Goal: Information Seeking & Learning: Learn about a topic

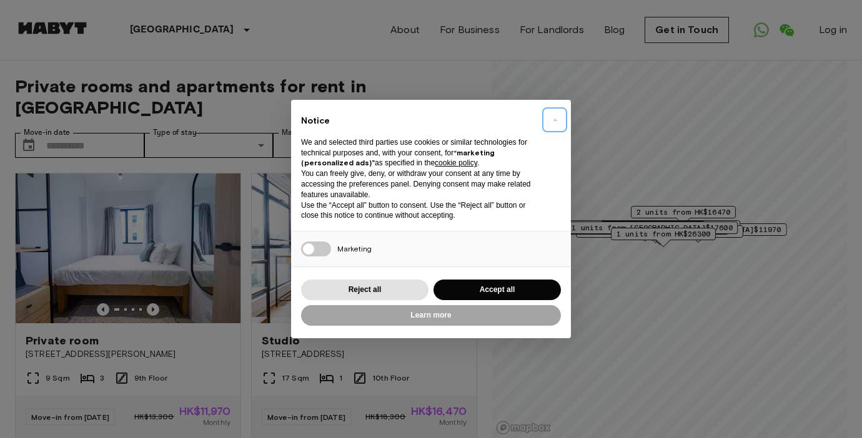
click at [560, 119] on button "×" at bounding box center [555, 120] width 20 height 20
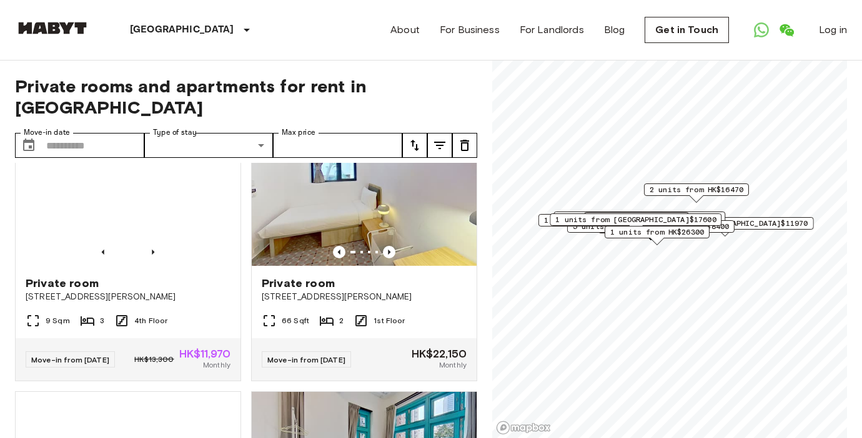
scroll to position [1939, 0]
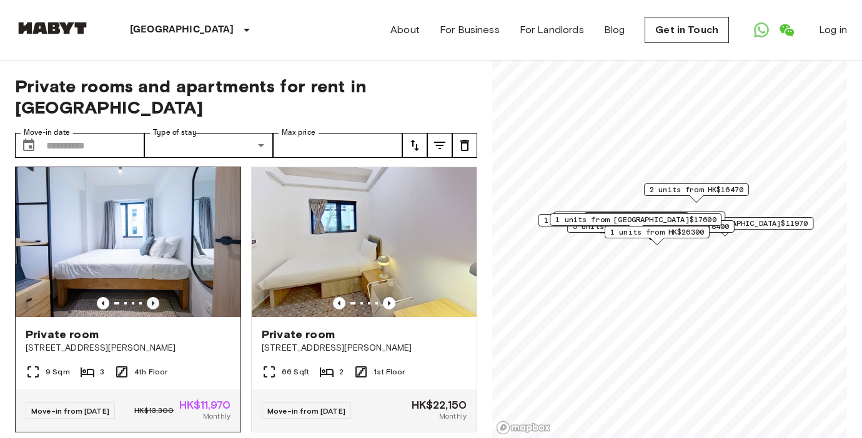
click at [152, 306] on icon "Previous image" at bounding box center [153, 303] width 2 height 5
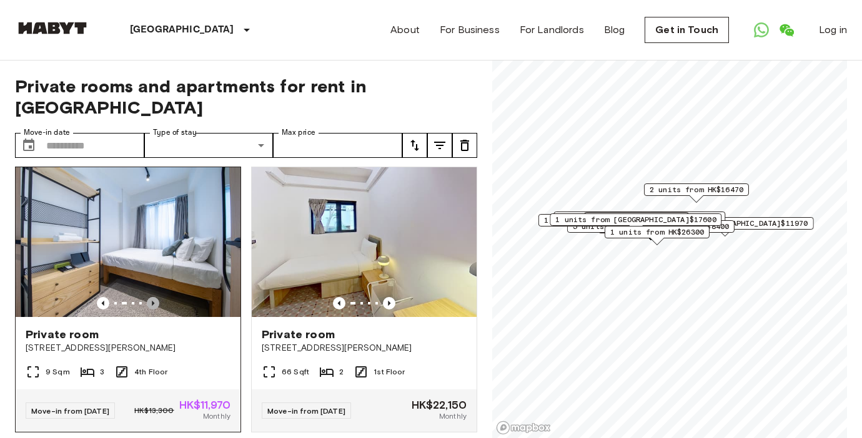
click at [152, 306] on icon "Previous image" at bounding box center [153, 303] width 2 height 5
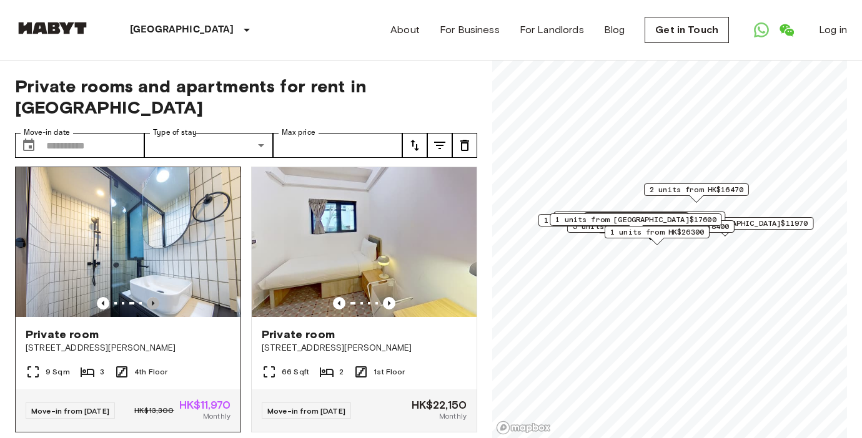
click at [152, 306] on icon "Previous image" at bounding box center [153, 303] width 2 height 5
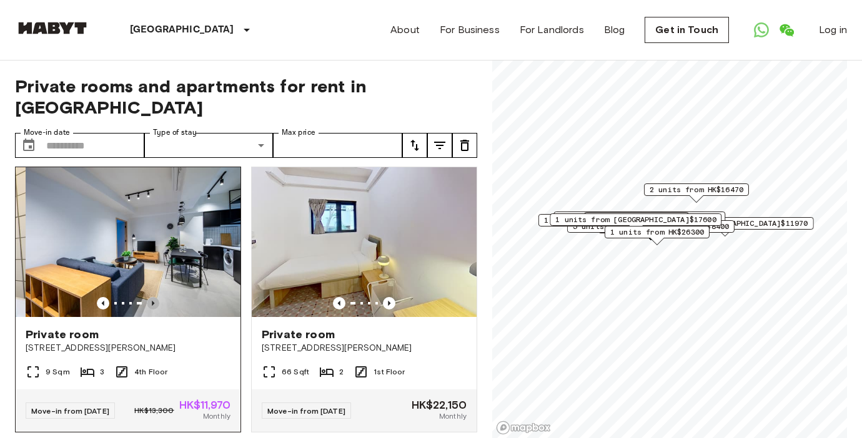
click at [152, 306] on icon "Previous image" at bounding box center [153, 303] width 2 height 5
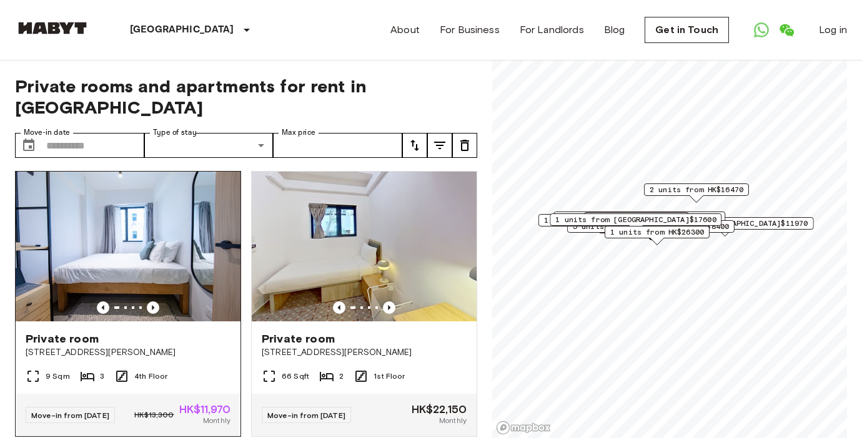
scroll to position [1933, 0]
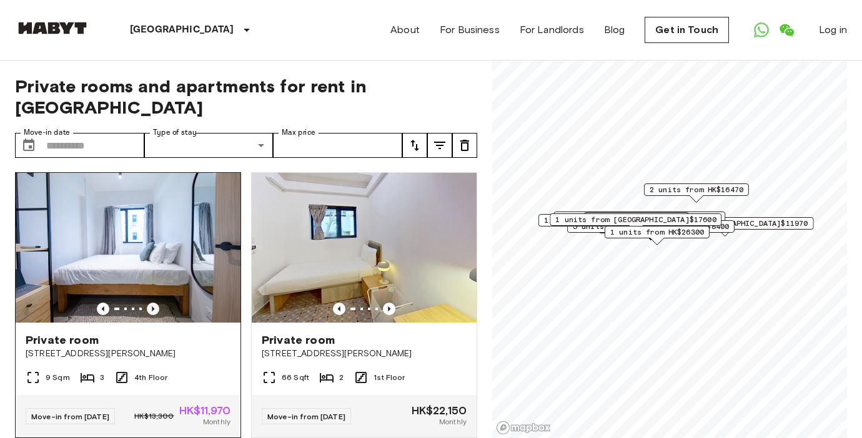
click at [153, 312] on icon "Previous image" at bounding box center [153, 309] width 2 height 5
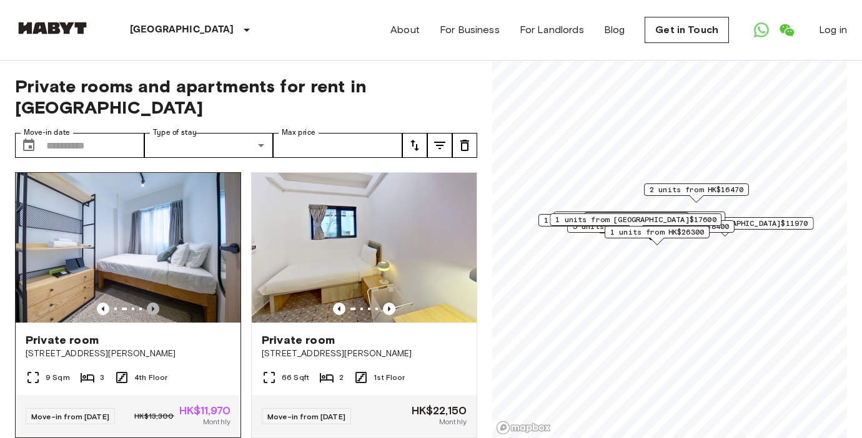
click at [152, 312] on icon "Previous image" at bounding box center [153, 309] width 2 height 5
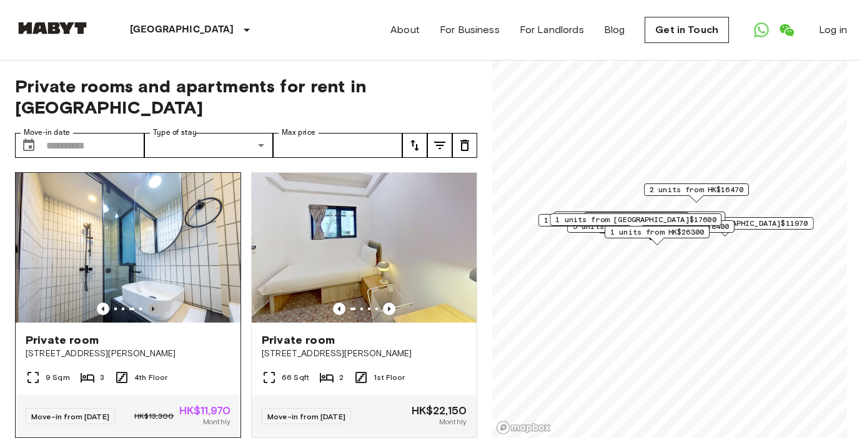
click at [152, 312] on icon "Previous image" at bounding box center [153, 309] width 2 height 5
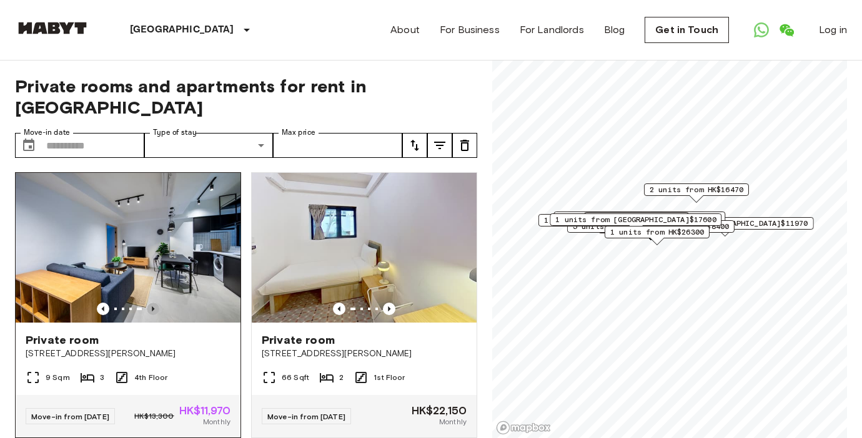
click at [152, 312] on icon "Previous image" at bounding box center [153, 309] width 2 height 5
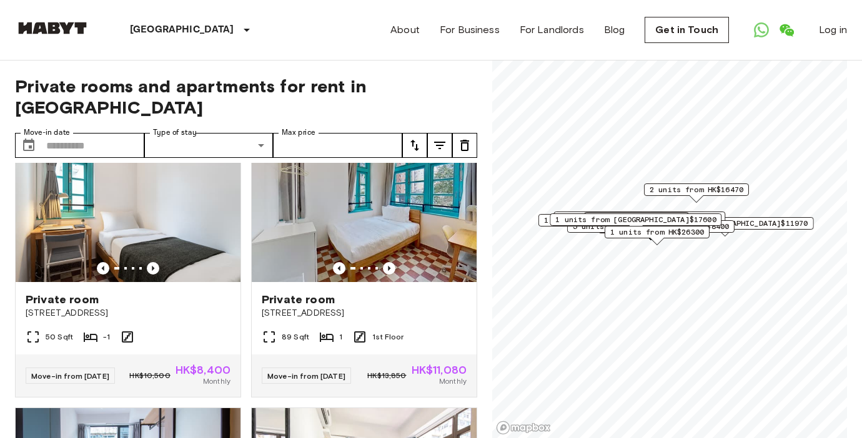
scroll to position [2249, 0]
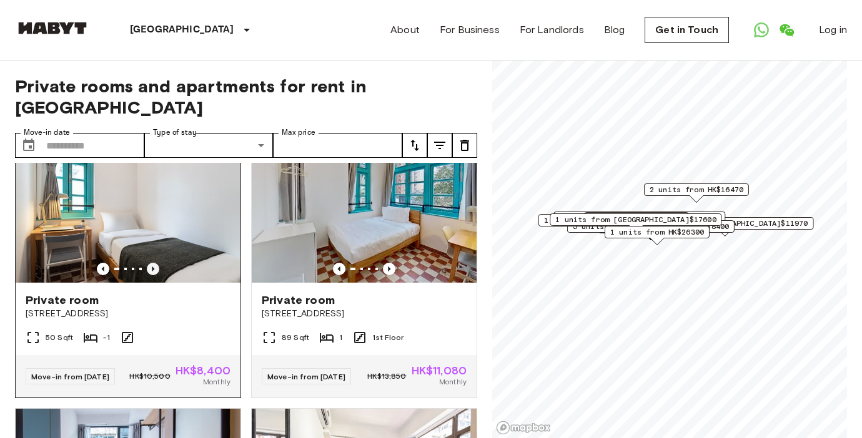
click at [154, 275] on icon "Previous image" at bounding box center [153, 269] width 12 height 12
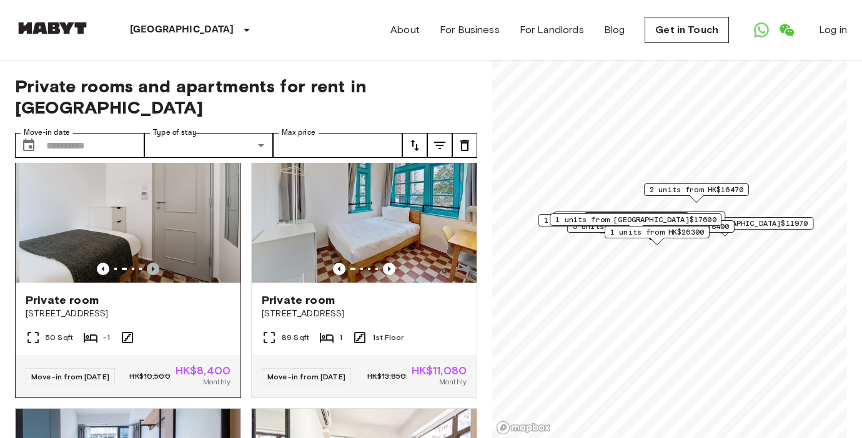
click at [154, 275] on icon "Previous image" at bounding box center [153, 269] width 12 height 12
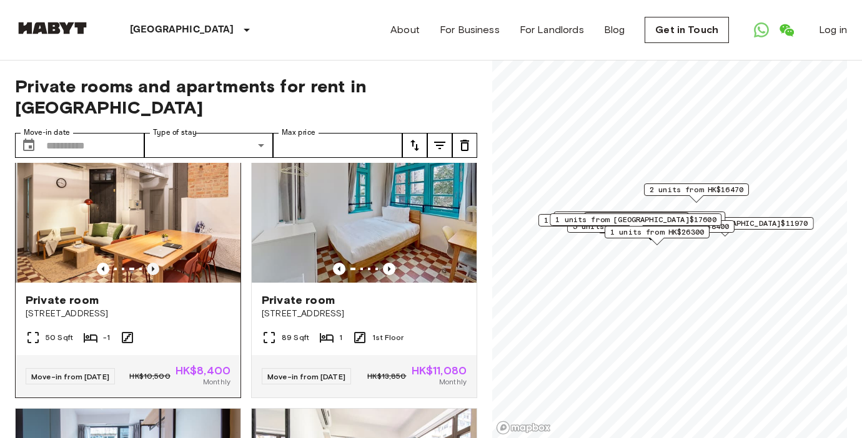
click at [154, 275] on icon "Previous image" at bounding box center [153, 269] width 12 height 12
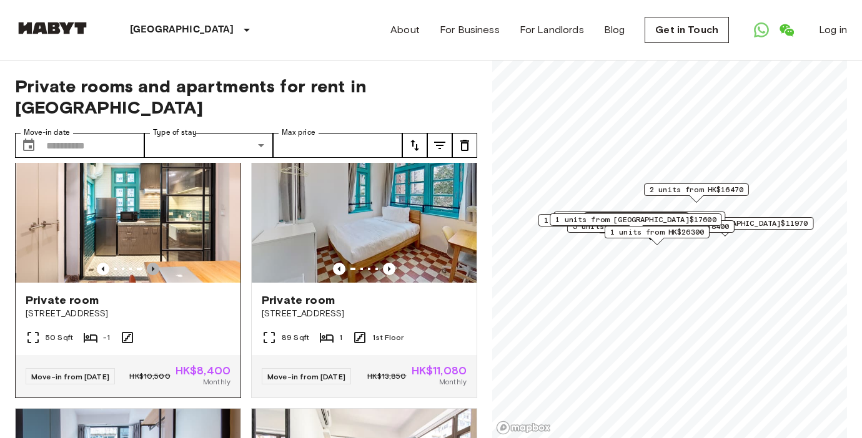
click at [154, 275] on icon "Previous image" at bounding box center [153, 269] width 12 height 12
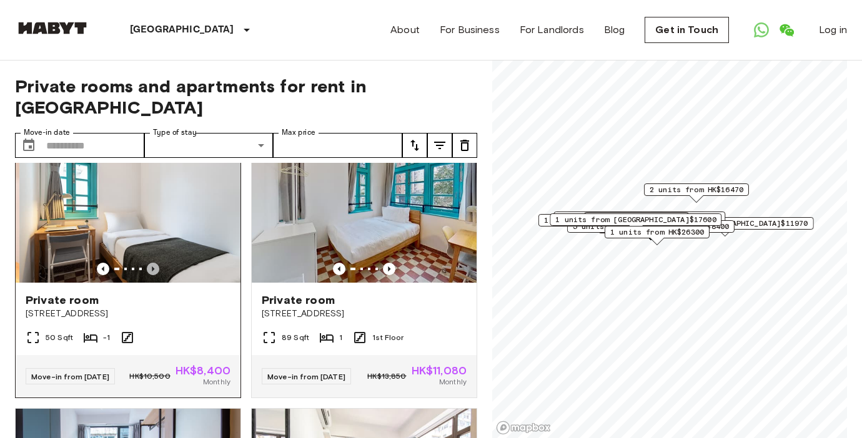
click at [154, 275] on icon "Previous image" at bounding box center [153, 269] width 12 height 12
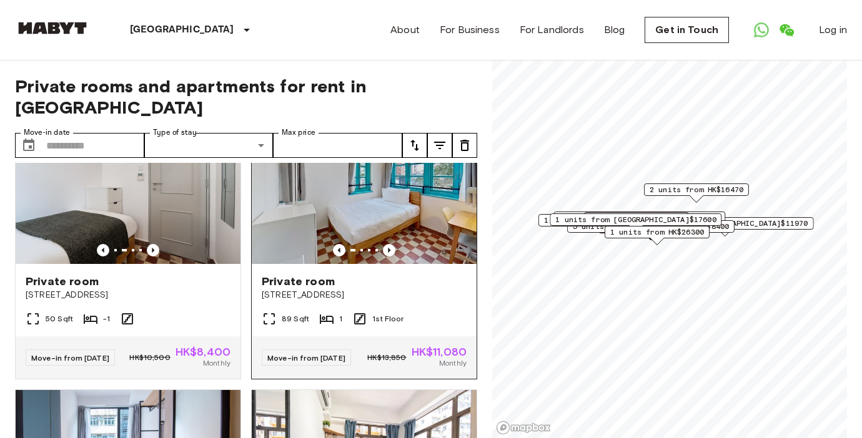
scroll to position [2277, 0]
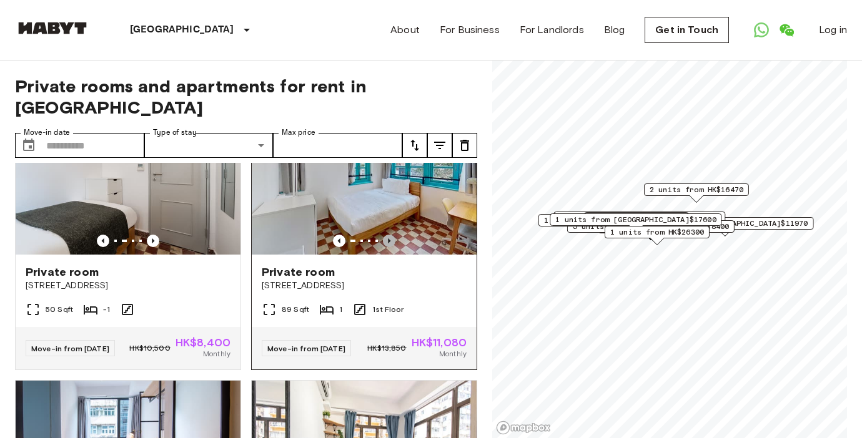
click at [389, 247] on icon "Previous image" at bounding box center [389, 241] width 12 height 12
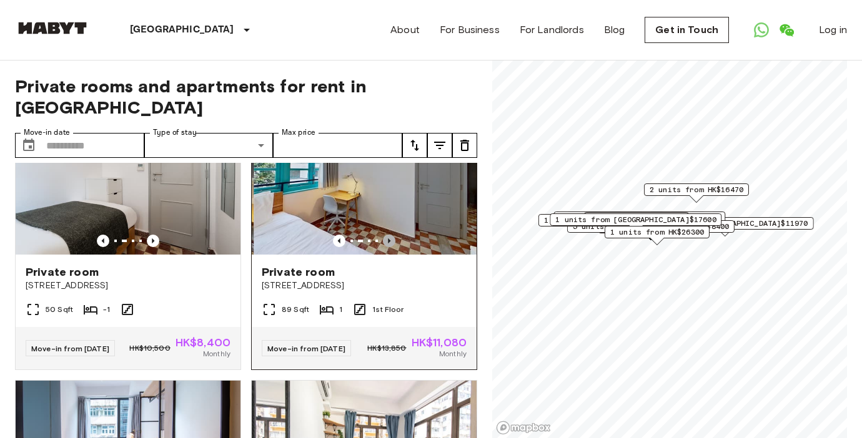
click at [389, 247] on icon "Previous image" at bounding box center [389, 241] width 12 height 12
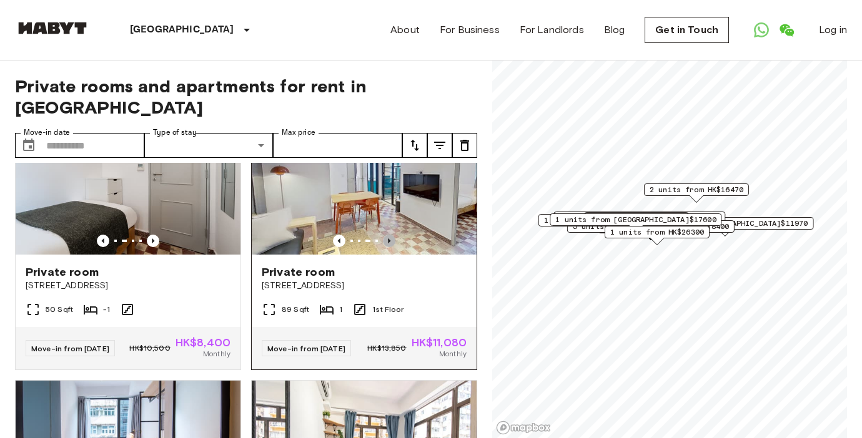
click at [389, 247] on icon "Previous image" at bounding box center [389, 241] width 12 height 12
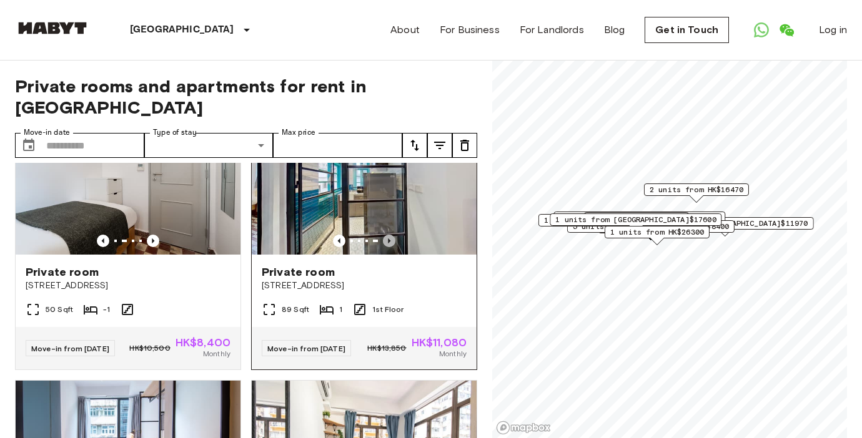
click at [389, 247] on icon "Previous image" at bounding box center [389, 241] width 12 height 12
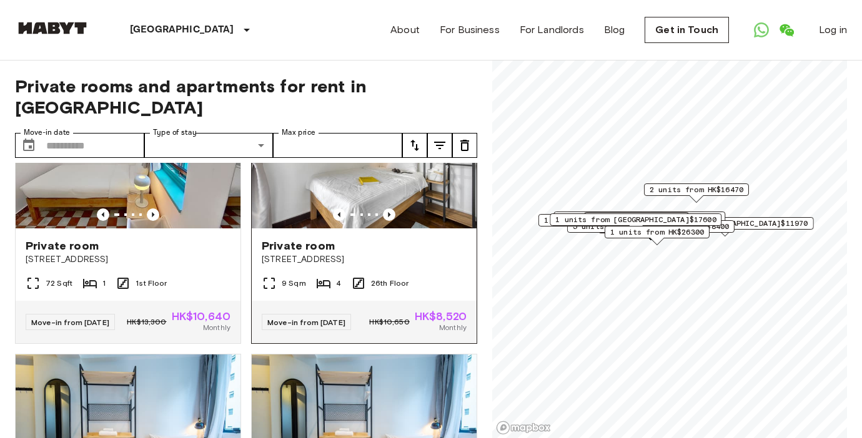
scroll to position [2810, 0]
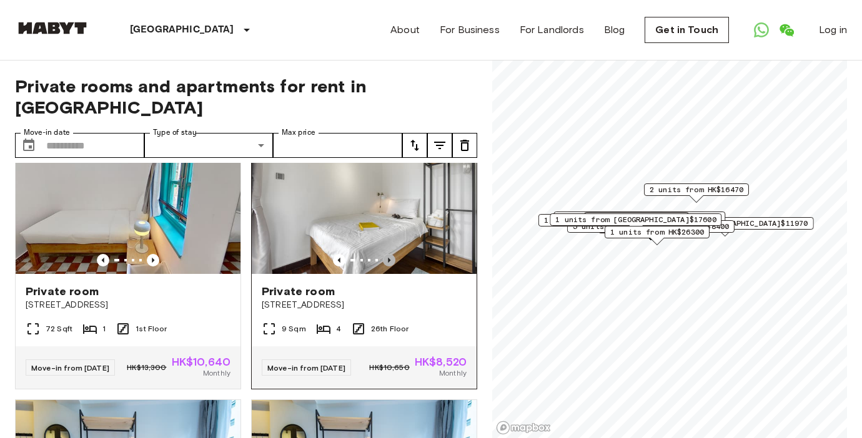
click at [389, 267] on icon "Previous image" at bounding box center [389, 260] width 12 height 12
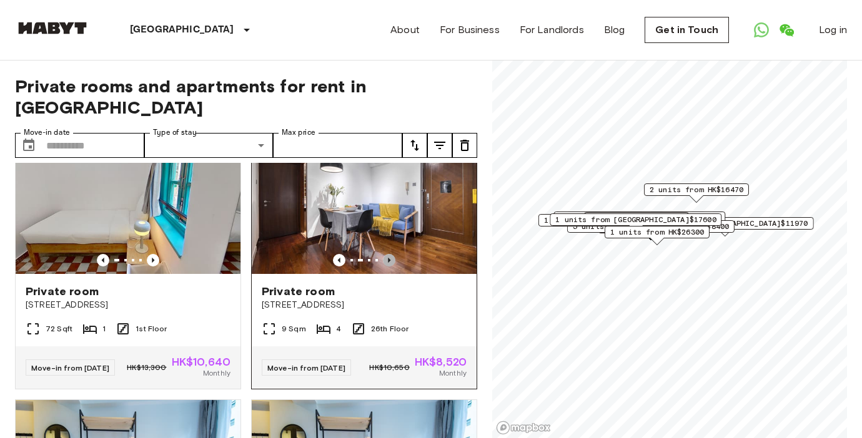
click at [389, 267] on icon "Previous image" at bounding box center [389, 260] width 12 height 12
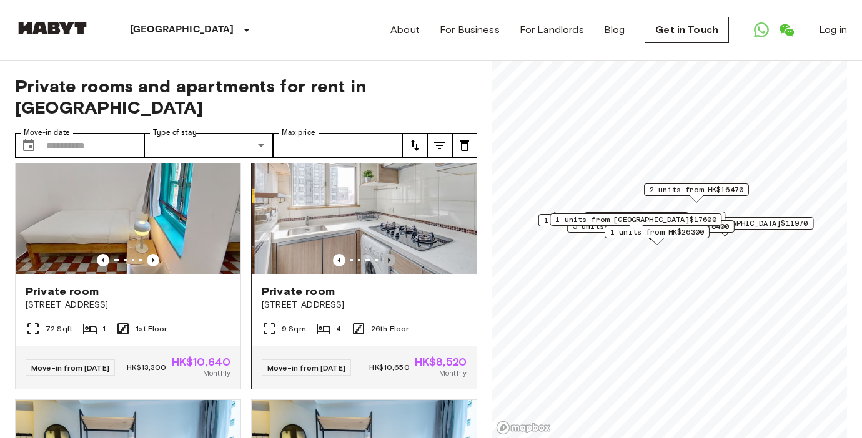
click at [389, 267] on icon "Previous image" at bounding box center [389, 260] width 12 height 12
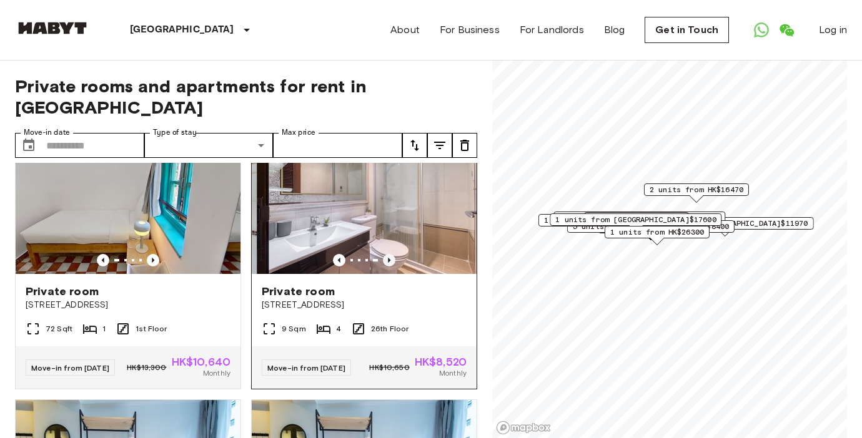
click at [389, 267] on icon "Previous image" at bounding box center [389, 260] width 12 height 12
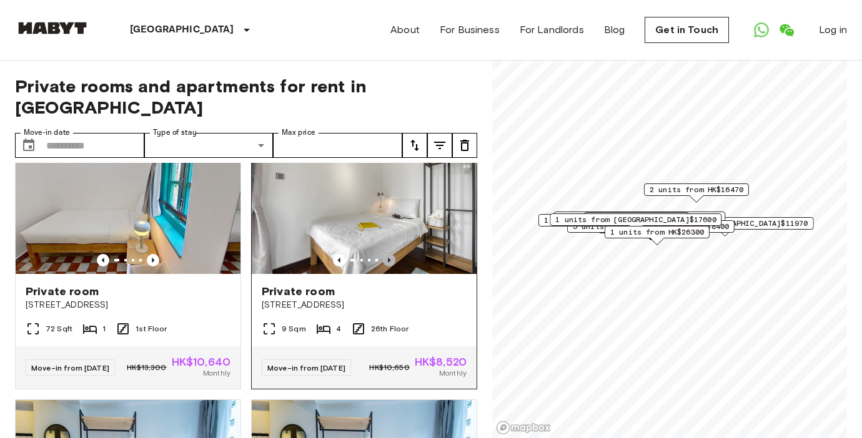
click at [389, 267] on icon "Previous image" at bounding box center [389, 260] width 12 height 12
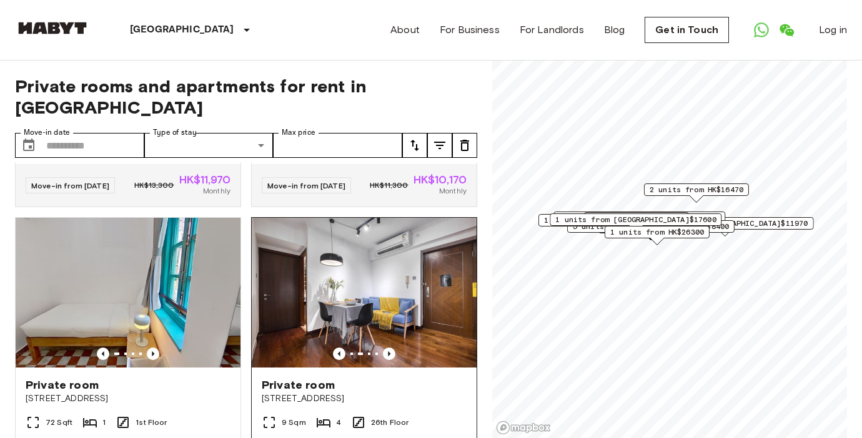
scroll to position [2717, 0]
click at [424, 327] on img at bounding box center [363, 292] width 225 height 150
click at [424, 327] on img at bounding box center [364, 292] width 225 height 150
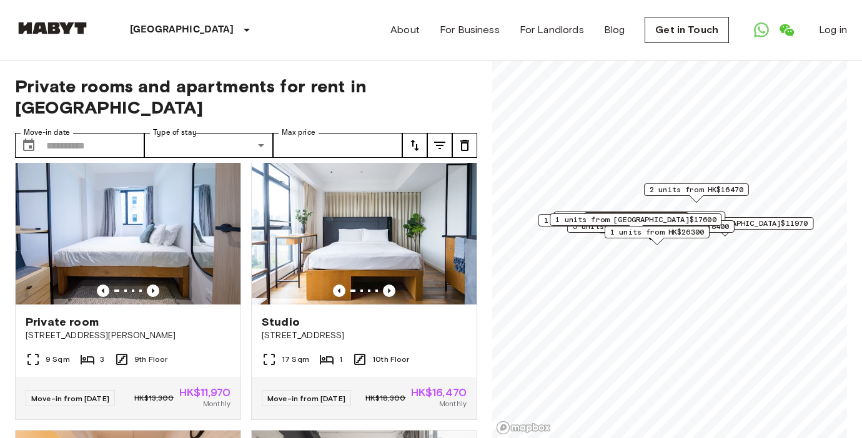
scroll to position [0, 0]
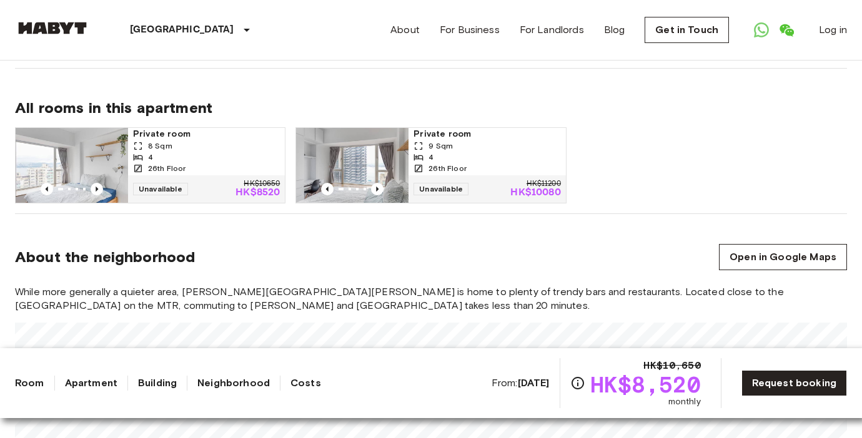
scroll to position [882, 0]
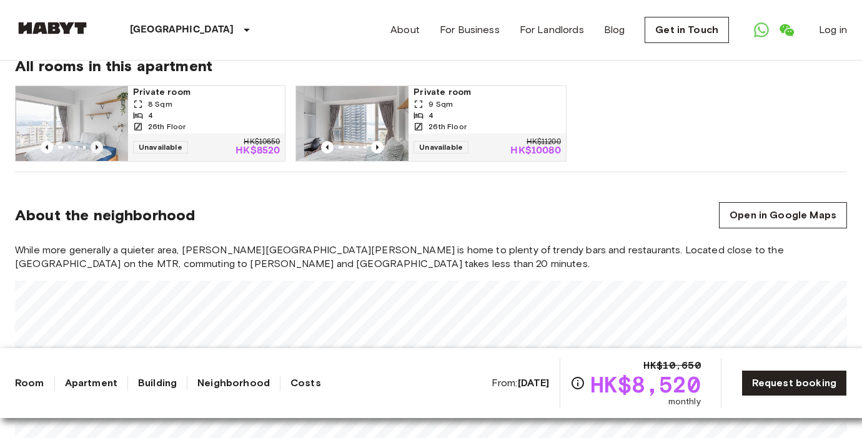
click at [98, 141] on icon "Previous image" at bounding box center [97, 147] width 12 height 12
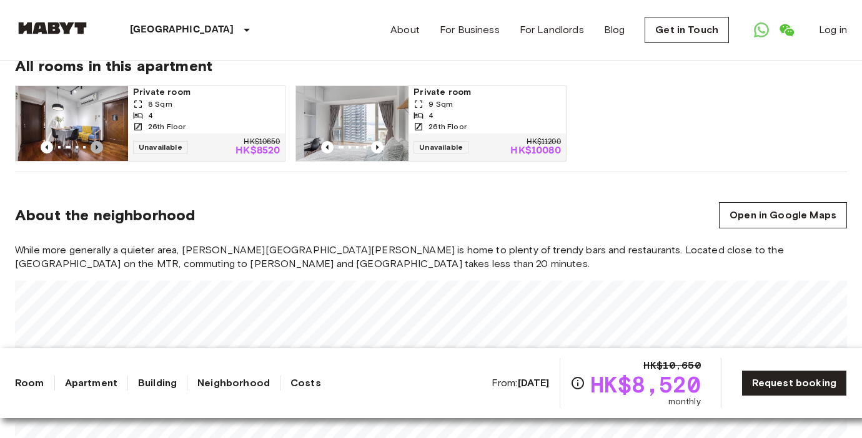
click at [98, 141] on icon "Previous image" at bounding box center [97, 147] width 12 height 12
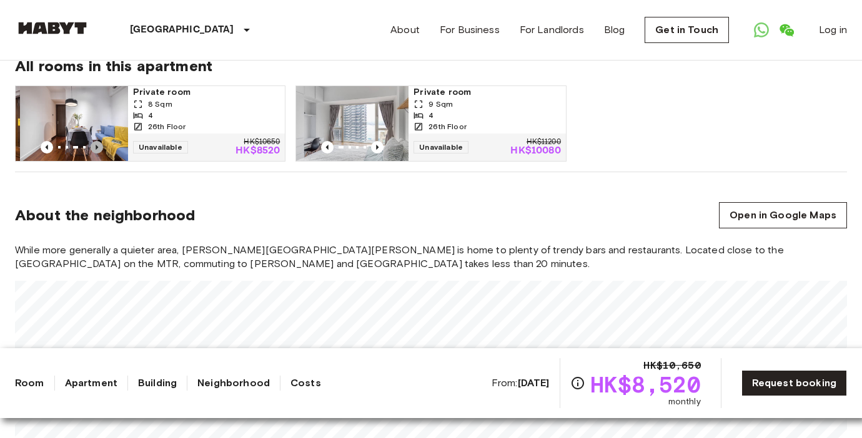
click at [98, 141] on icon "Previous image" at bounding box center [97, 147] width 12 height 12
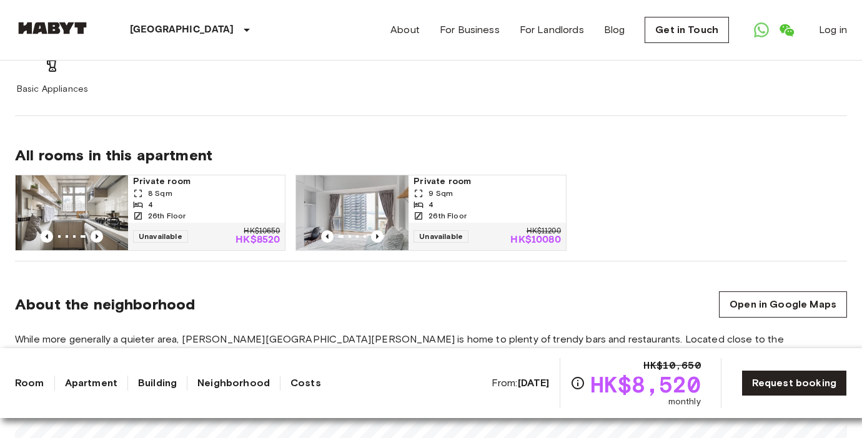
scroll to position [823, 0]
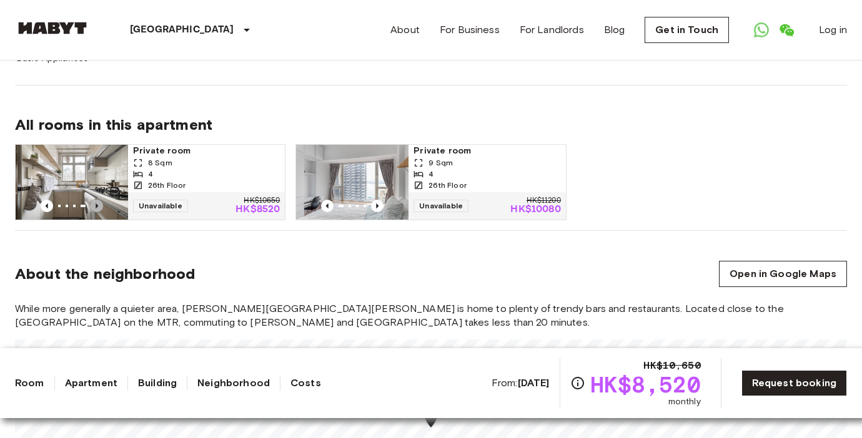
click at [97, 200] on icon "Previous image" at bounding box center [97, 206] width 12 height 12
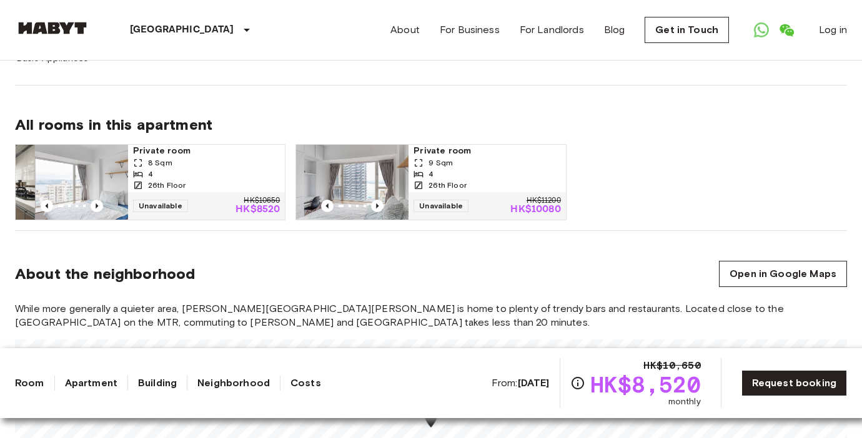
drag, startPoint x: 97, startPoint y: 191, endPoint x: 107, endPoint y: 218, distance: 28.4
click at [107, 218] on div "All rooms in this apartment Private room 8 Sqm 4 26th Floor Unavailable HK$1065…" at bounding box center [431, 159] width 832 height 146
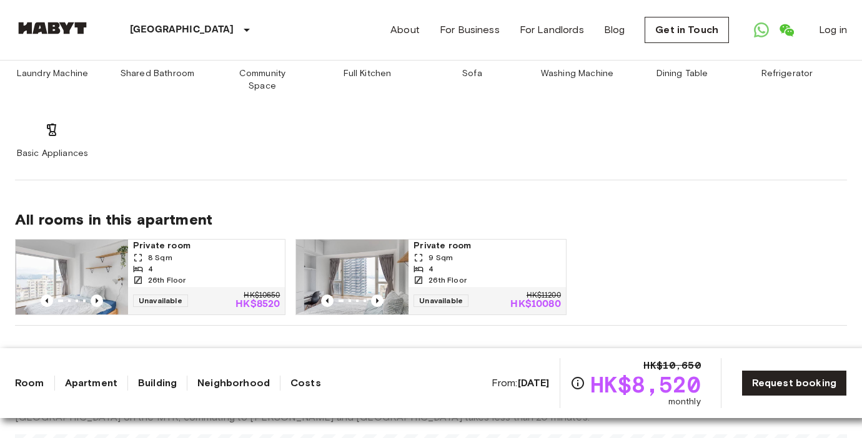
scroll to position [733, 0]
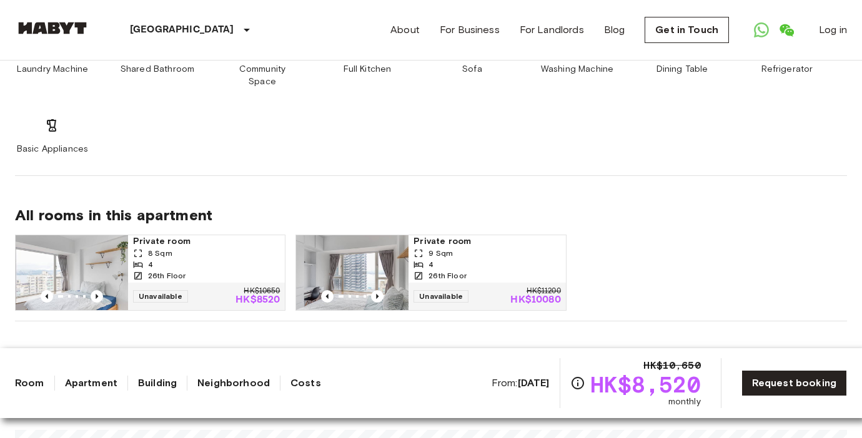
click at [74, 255] on img at bounding box center [72, 272] width 112 height 75
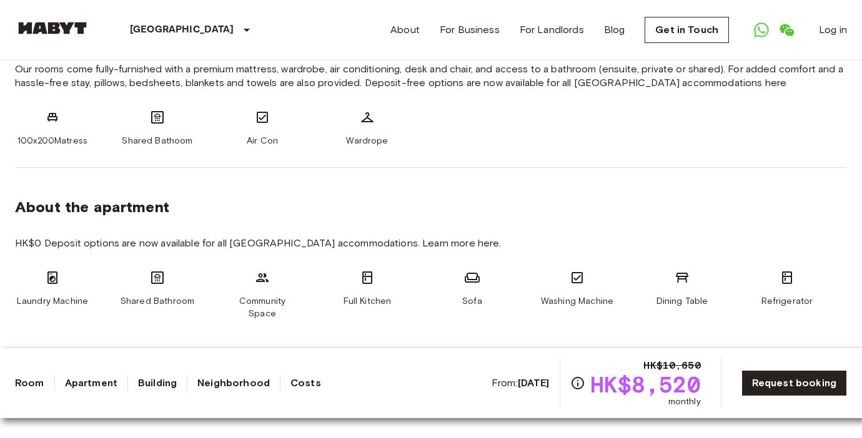
scroll to position [508, 0]
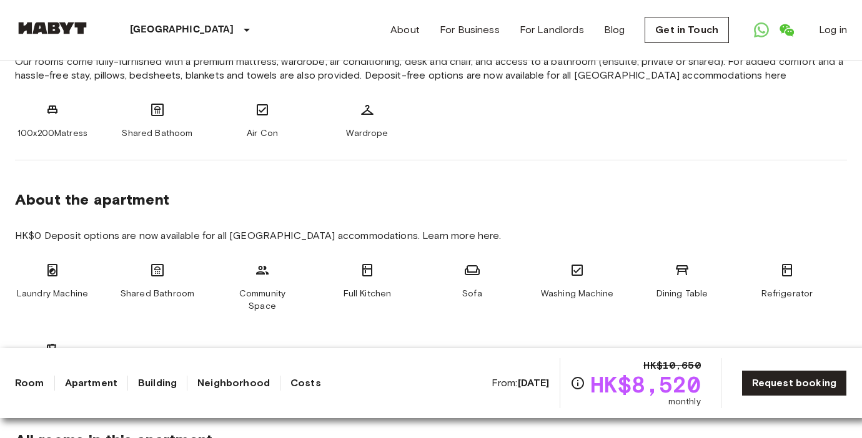
click at [518, 392] on div "From: [DATE] HK$10,650 HK$8,520 monthly" at bounding box center [596, 383] width 209 height 50
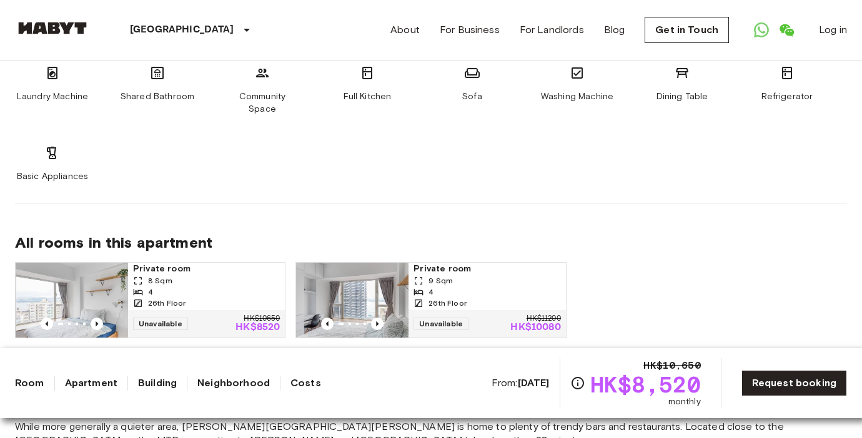
scroll to position [765, 0]
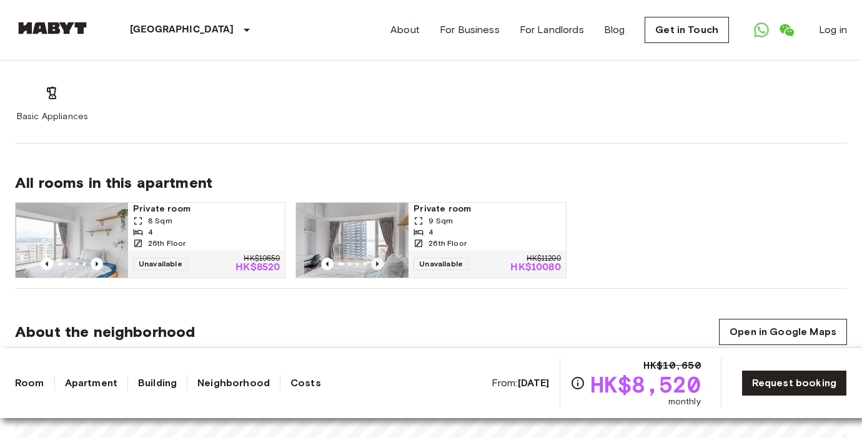
click at [380, 258] on icon "Previous image" at bounding box center [377, 264] width 12 height 12
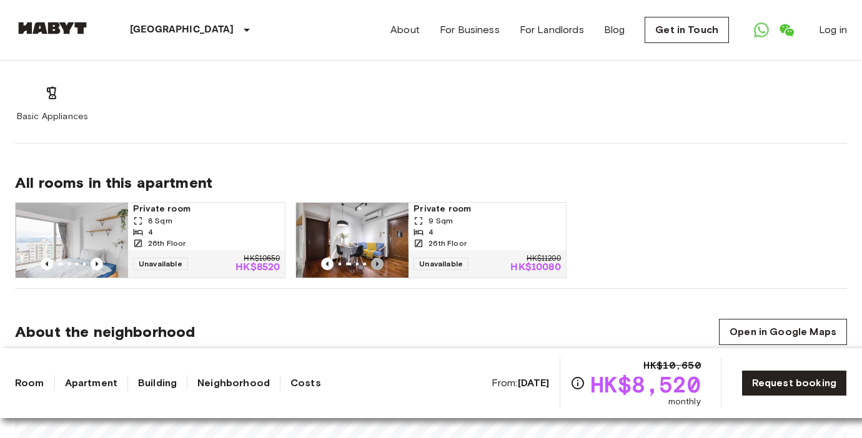
click at [380, 258] on icon "Previous image" at bounding box center [377, 264] width 12 height 12
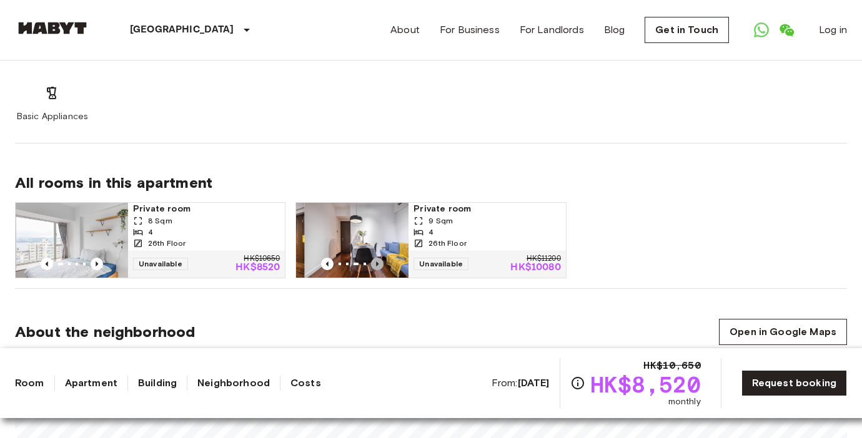
click at [380, 258] on icon "Previous image" at bounding box center [377, 264] width 12 height 12
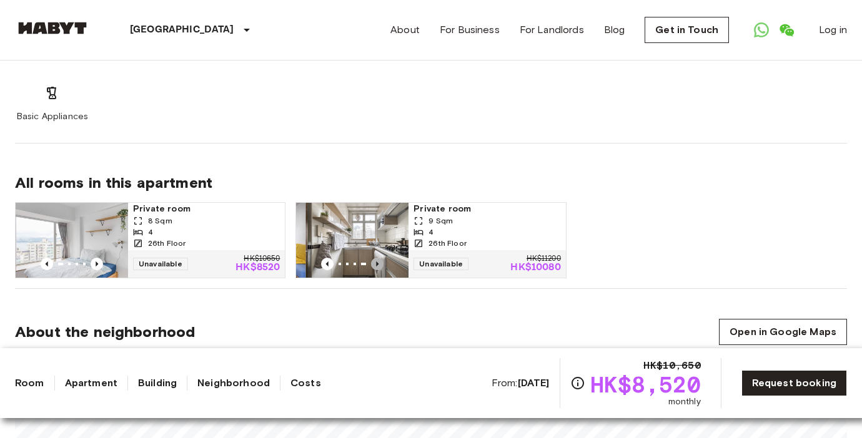
click at [380, 258] on icon "Previous image" at bounding box center [377, 264] width 12 height 12
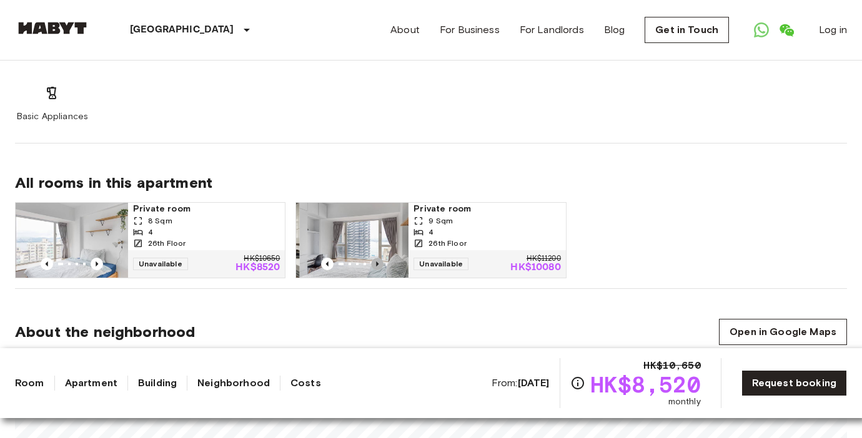
click at [380, 258] on icon "Previous image" at bounding box center [377, 264] width 12 height 12
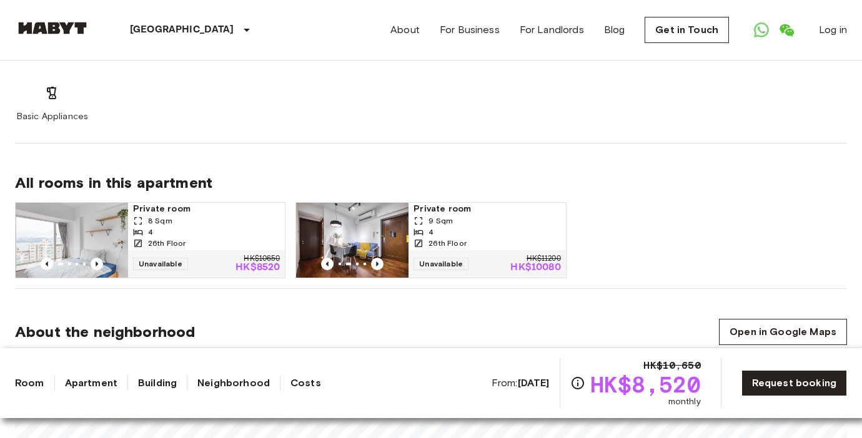
click at [363, 223] on img at bounding box center [352, 240] width 112 height 75
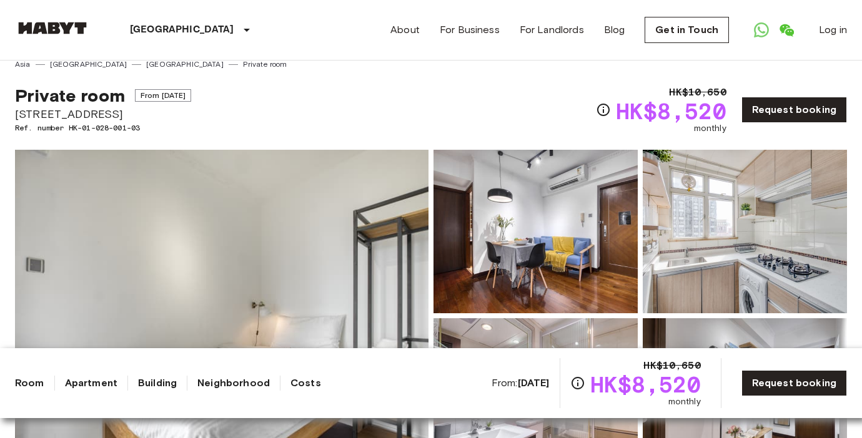
scroll to position [0, 0]
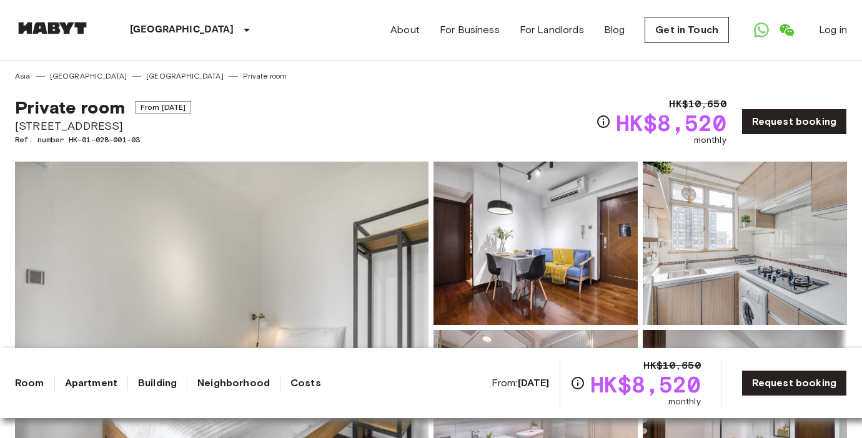
click at [192, 106] on span "From [DATE]" at bounding box center [163, 107] width 57 height 12
click at [146, 76] on link "[GEOGRAPHIC_DATA]" at bounding box center [184, 76] width 77 height 11
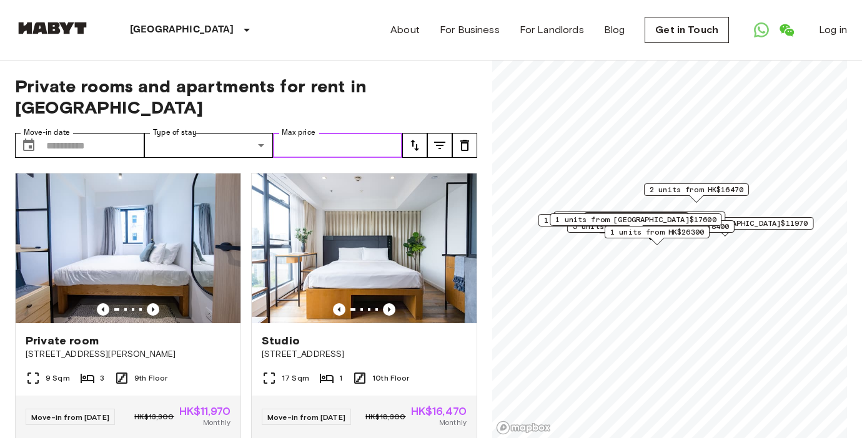
click at [340, 134] on input "Max price" at bounding box center [337, 145] width 129 height 25
type input "****"
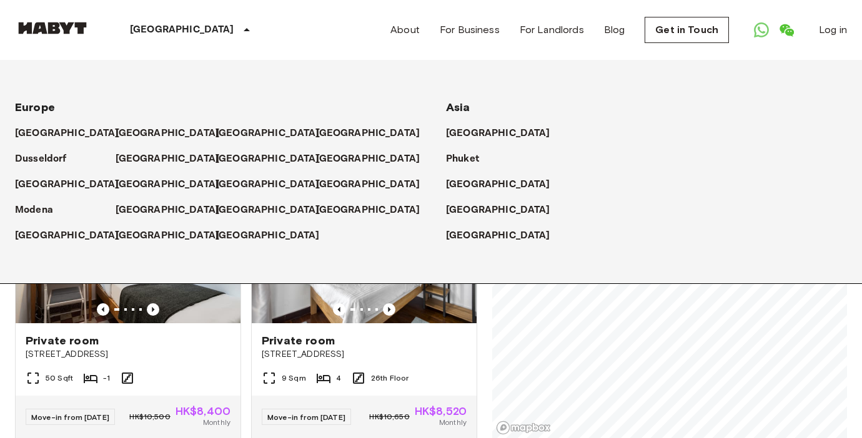
click at [175, 36] on p "[GEOGRAPHIC_DATA]" at bounding box center [182, 29] width 104 height 15
click at [182, 32] on div "[GEOGRAPHIC_DATA]" at bounding box center [192, 30] width 204 height 60
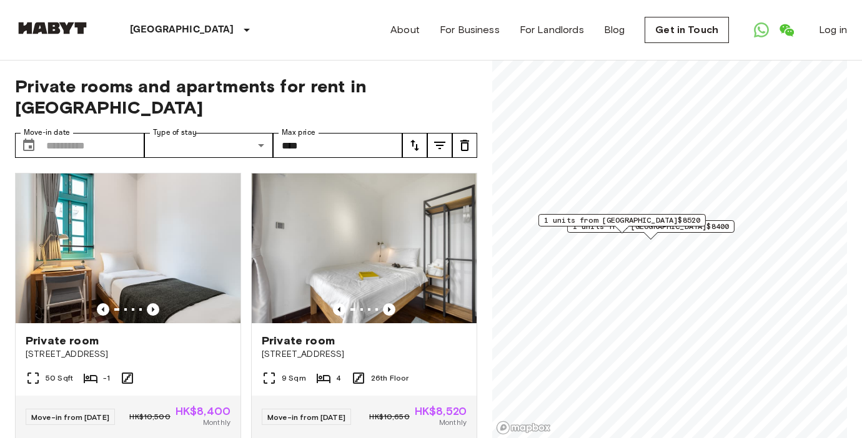
click at [182, 32] on div "[GEOGRAPHIC_DATA]" at bounding box center [192, 30] width 204 height 60
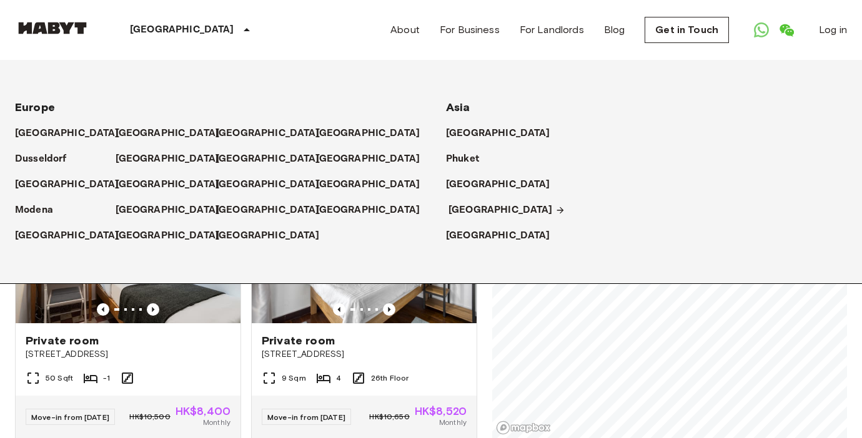
click at [475, 208] on p "[GEOGRAPHIC_DATA]" at bounding box center [500, 210] width 104 height 15
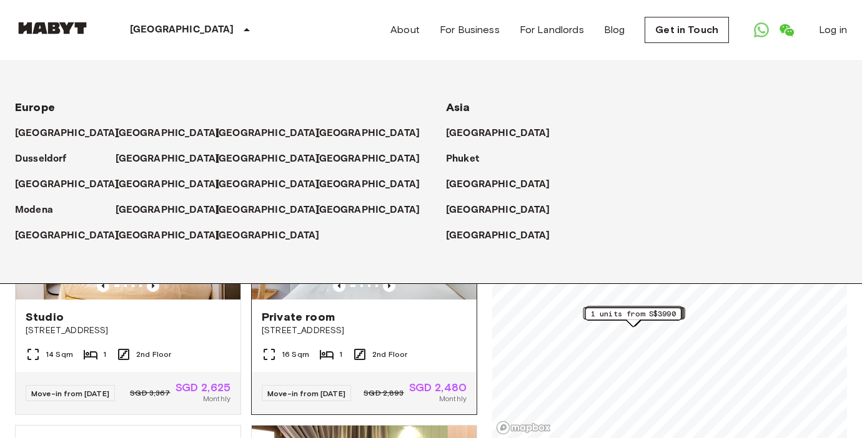
scroll to position [22, 0]
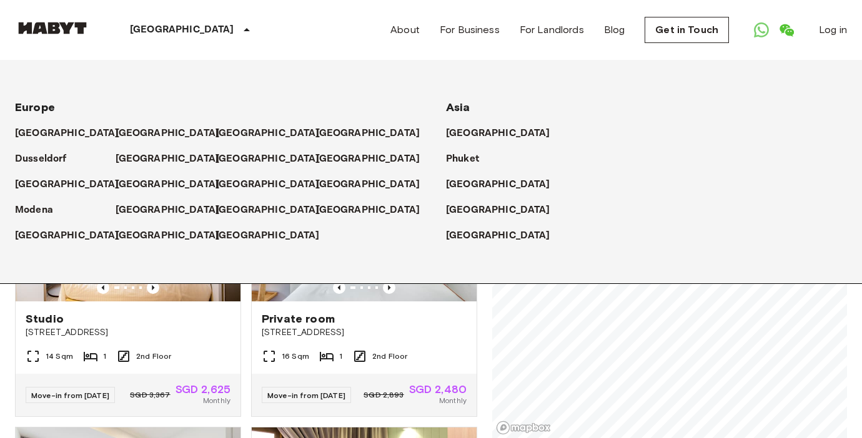
click at [486, 337] on div "Private rooms and apartments for rent in [GEOGRAPHIC_DATA] Move-in date ​ Move-…" at bounding box center [431, 250] width 832 height 378
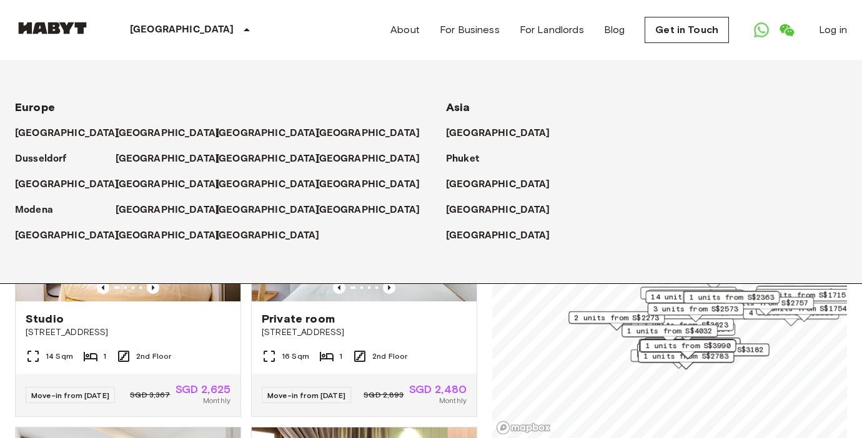
click at [239, 28] on icon at bounding box center [246, 29] width 15 height 15
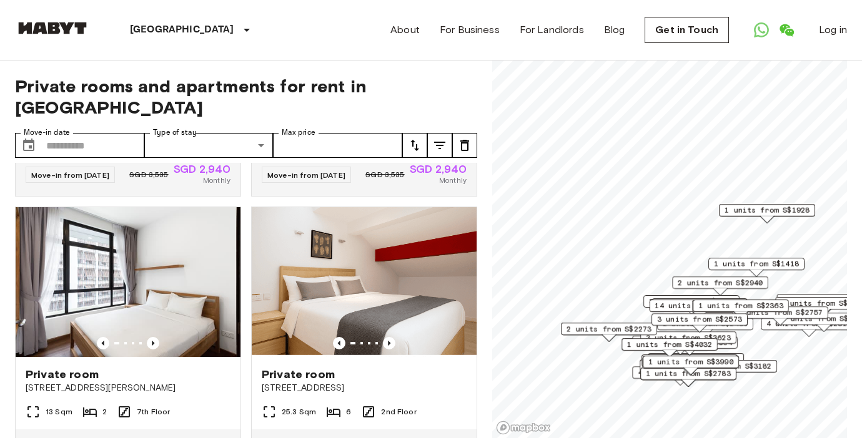
scroll to position [1228, 0]
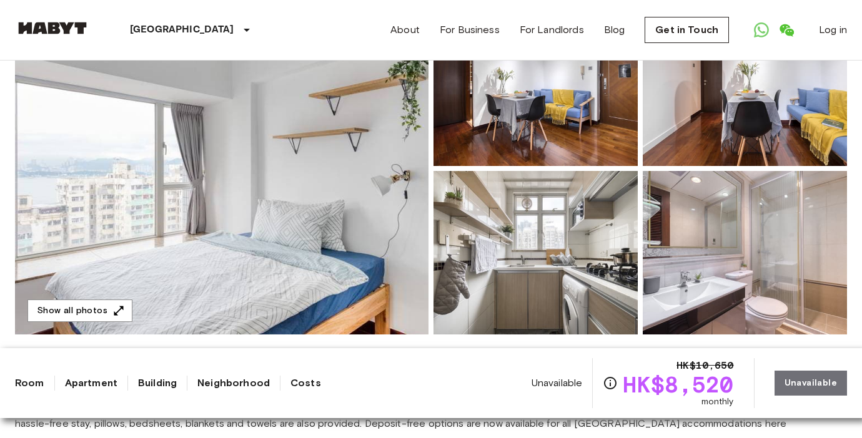
scroll to position [138, 0]
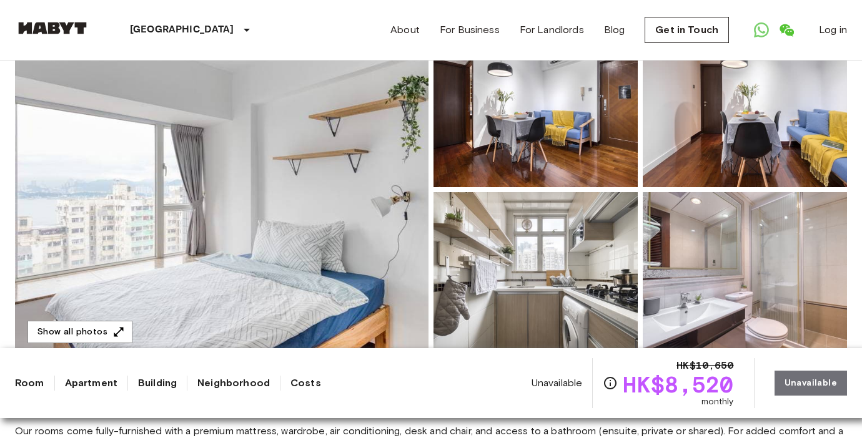
click at [279, 215] on img at bounding box center [221, 190] width 413 height 332
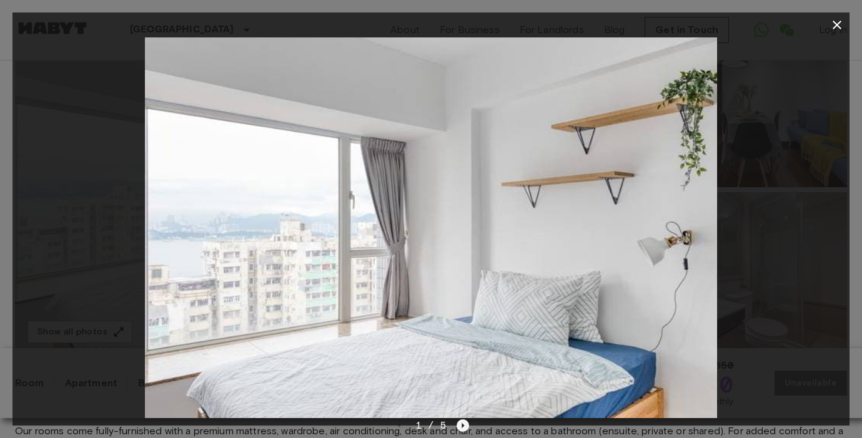
click at [462, 423] on icon "Next image" at bounding box center [463, 426] width 12 height 12
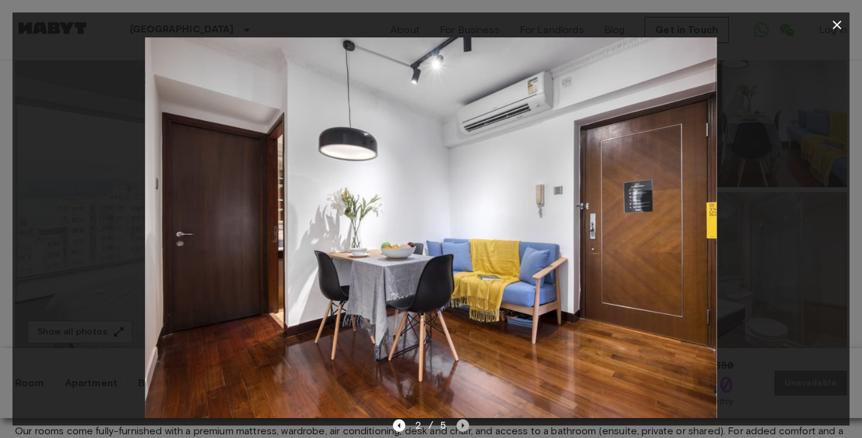
click at [462, 423] on icon "Next image" at bounding box center [463, 426] width 12 height 12
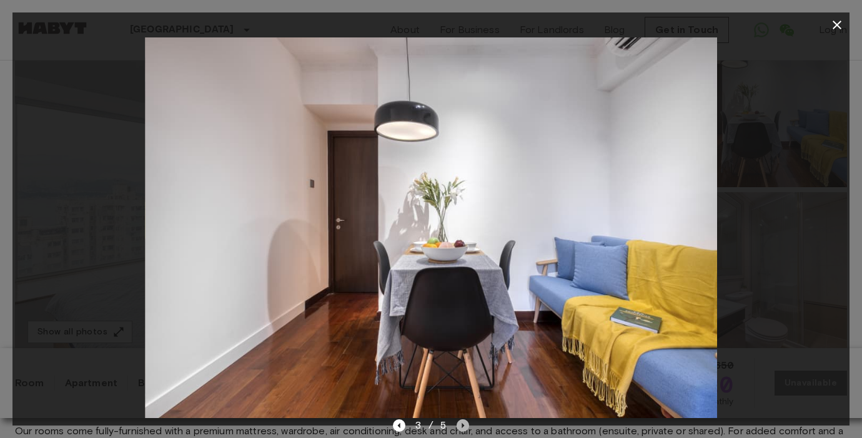
click at [462, 423] on icon "Next image" at bounding box center [463, 426] width 12 height 12
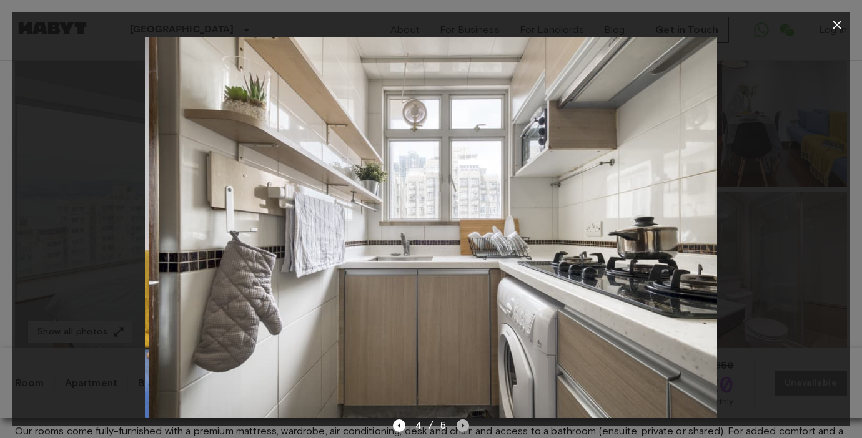
click at [462, 423] on icon "Next image" at bounding box center [463, 426] width 12 height 12
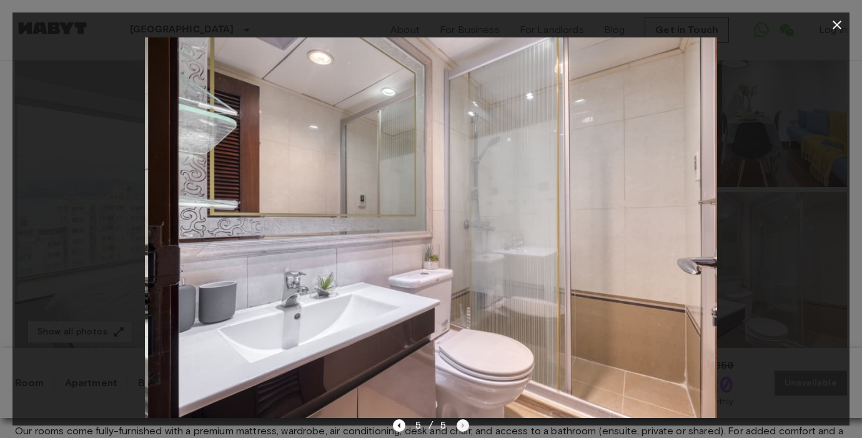
click at [462, 423] on div "5 / 5" at bounding box center [431, 425] width 77 height 15
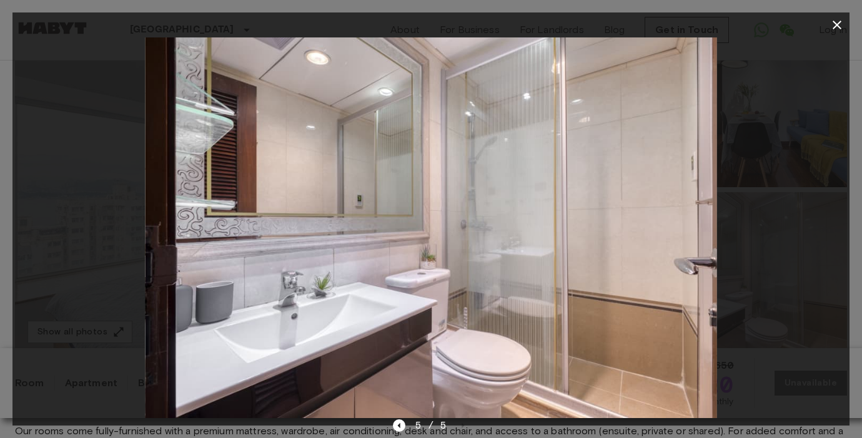
click at [783, 258] on div at bounding box center [430, 227] width 837 height 381
click at [832, 26] on icon "button" at bounding box center [836, 24] width 15 height 15
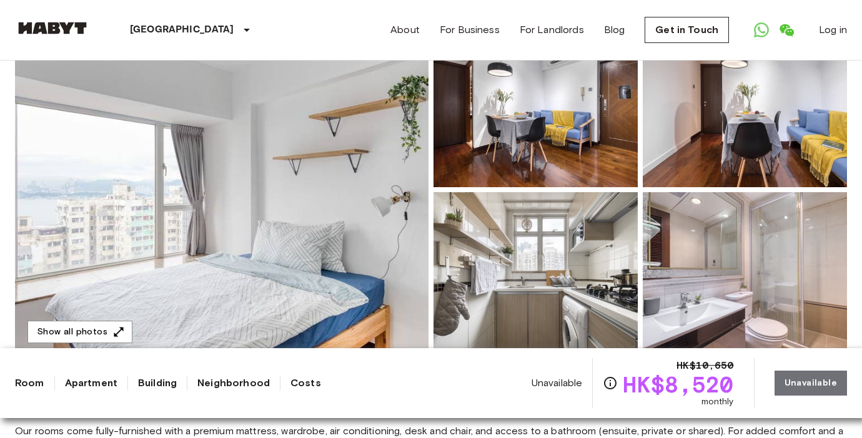
click at [348, 41] on div "Hong Kong Europe Amsterdam Berlin Brussels Cologne Dusseldorf Frankfurt Graz Ha…" at bounding box center [431, 30] width 832 height 60
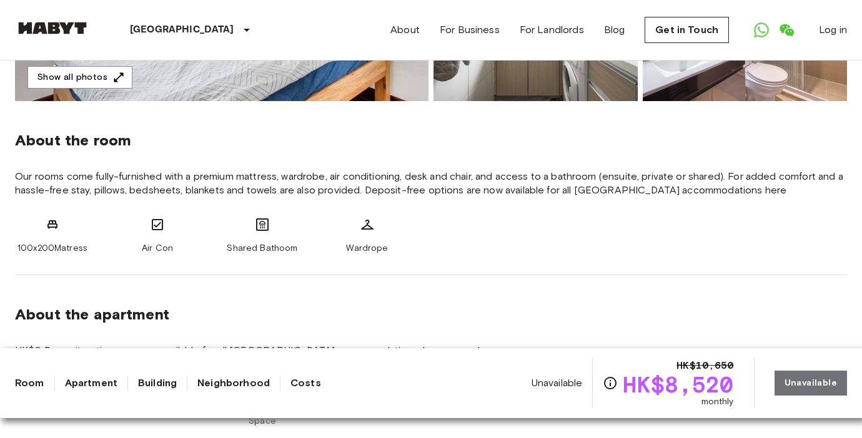
scroll to position [386, 0]
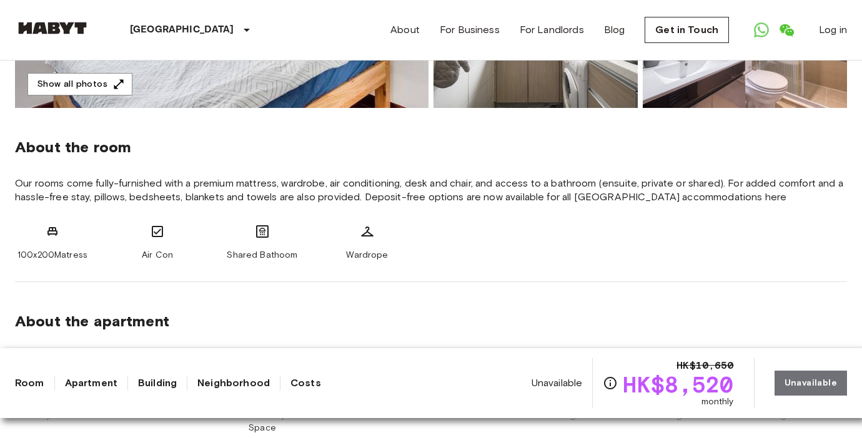
click at [808, 388] on div "Unavailable HK$10,650 HK$8,520 monthly Unavailable" at bounding box center [688, 383] width 315 height 50
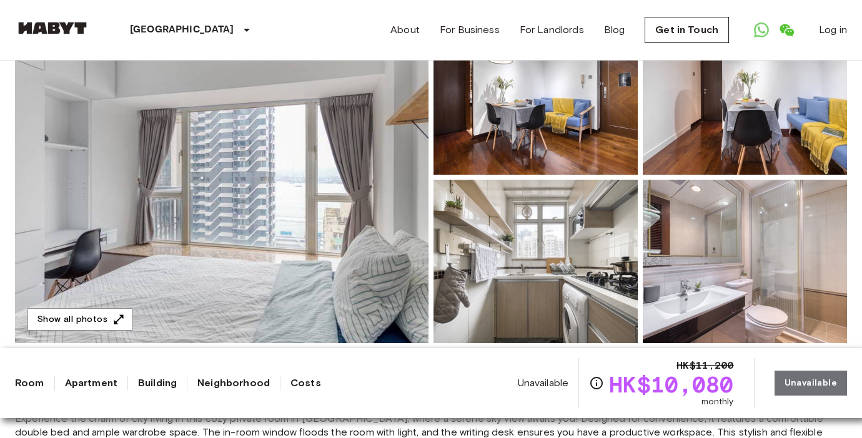
scroll to position [150, 0]
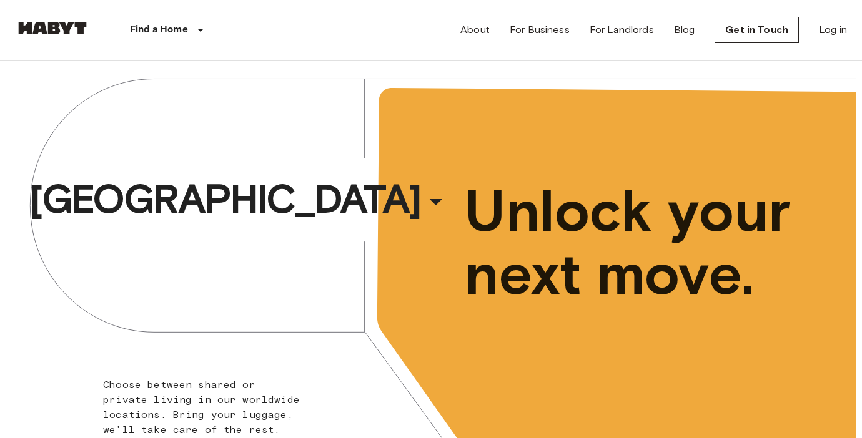
scroll to position [1, 0]
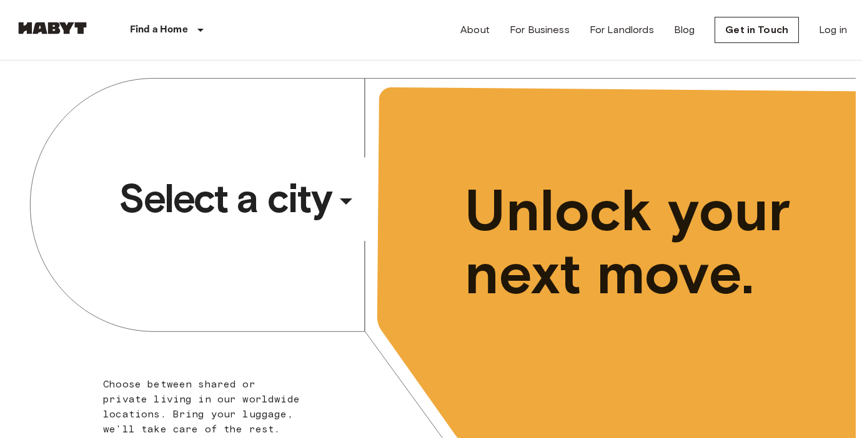
click at [341, 202] on div "​" at bounding box center [363, 212] width 129 height 26
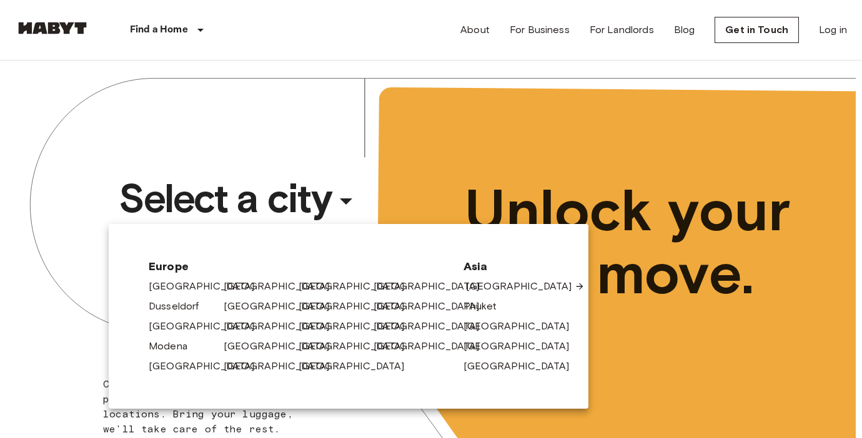
click at [489, 286] on link "[GEOGRAPHIC_DATA]" at bounding box center [525, 286] width 119 height 15
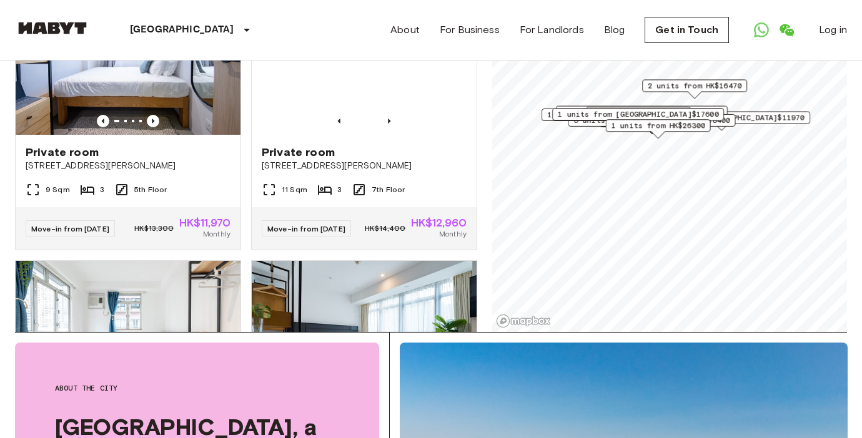
scroll to position [708, 0]
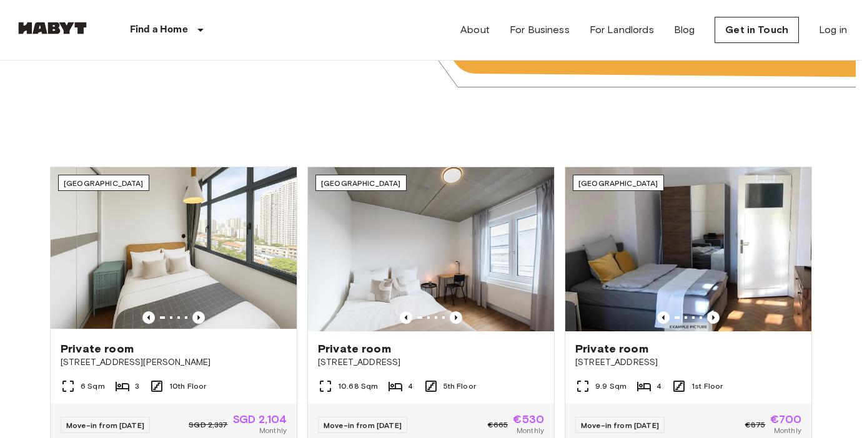
scroll to position [533, 0]
